Goal: Navigation & Orientation: Find specific page/section

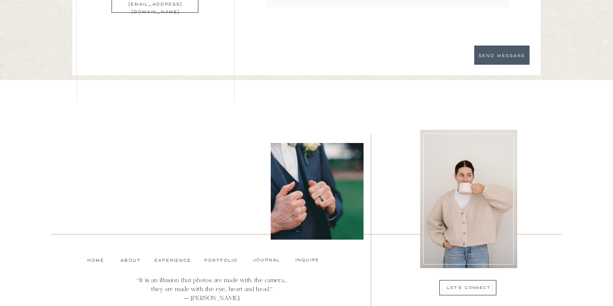
scroll to position [3005, 0]
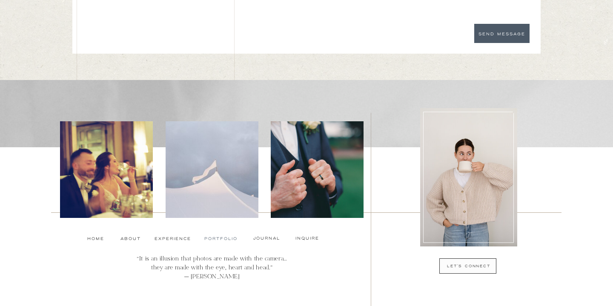
click at [211, 238] on nav "Portfolio" at bounding box center [220, 239] width 32 height 7
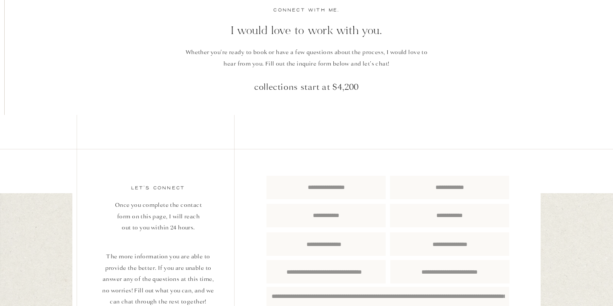
scroll to position [3674, 0]
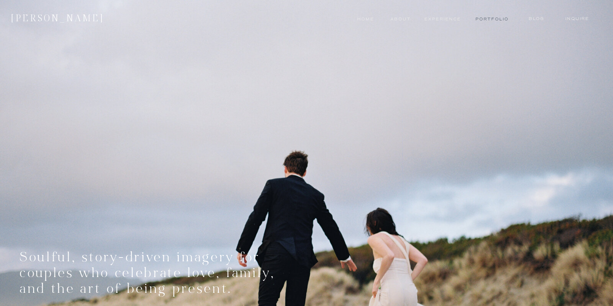
click at [498, 17] on nav "Portfolio" at bounding box center [492, 19] width 32 height 7
